Goal: Navigation & Orientation: Go to known website

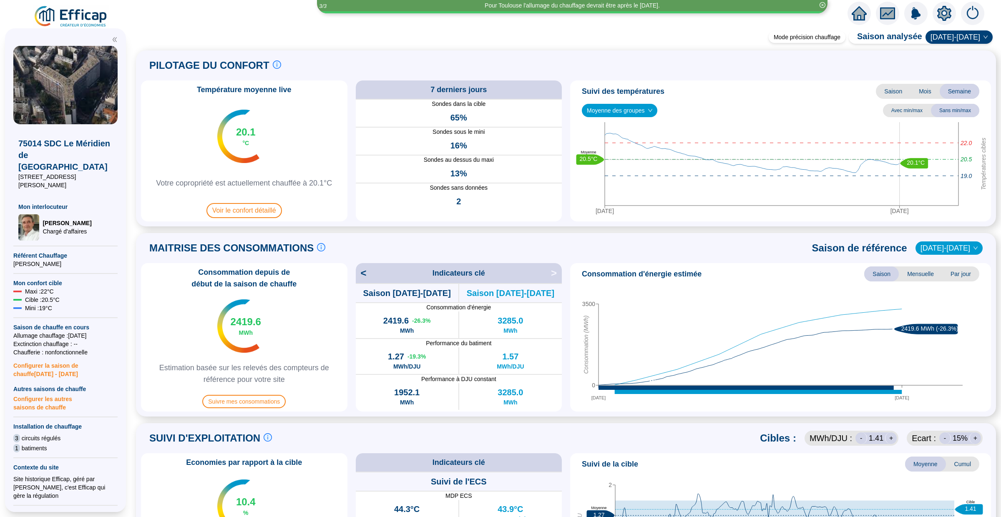
click at [856, 10] on icon "home" at bounding box center [858, 13] width 15 height 14
